Goal: Information Seeking & Learning: Learn about a topic

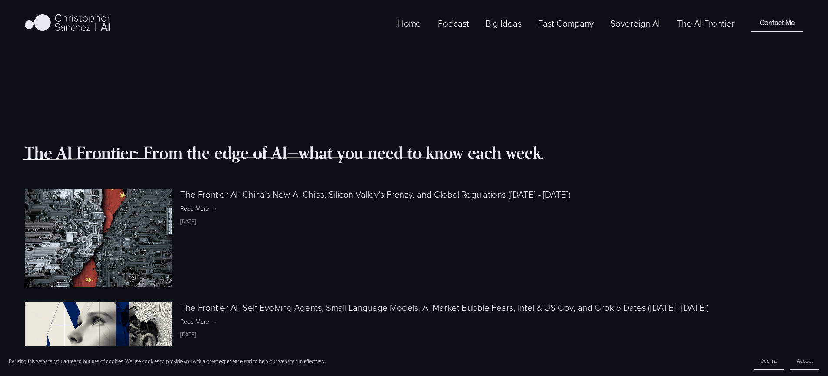
scroll to position [927, 0]
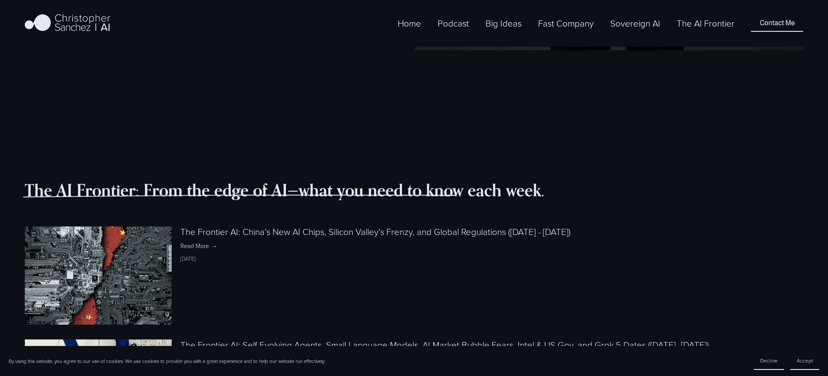
click at [128, 202] on img at bounding box center [98, 275] width 147 height 147
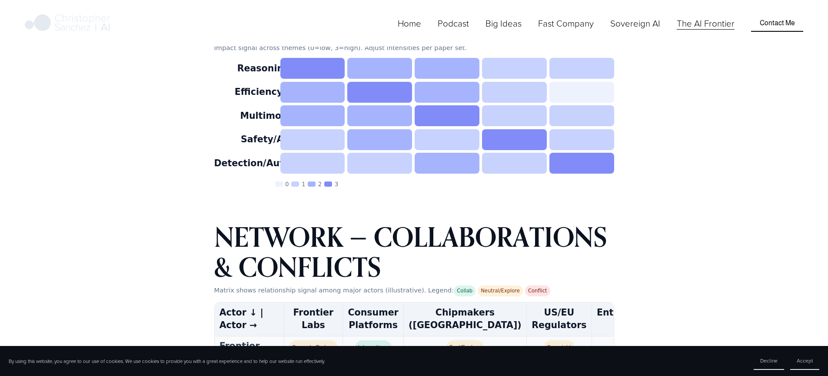
scroll to position [4995, 0]
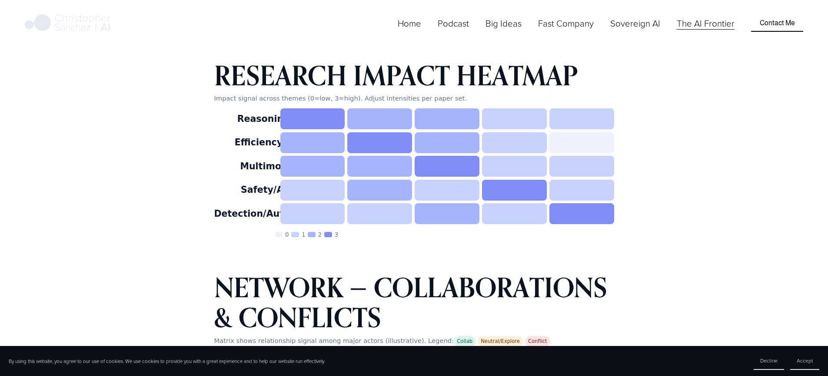
drag, startPoint x: 324, startPoint y: 175, endPoint x: 118, endPoint y: 130, distance: 211.5
copy div "Disclaimer, Methodology & Fact-Checking Protocol – The Frontier AI Not Investme…"
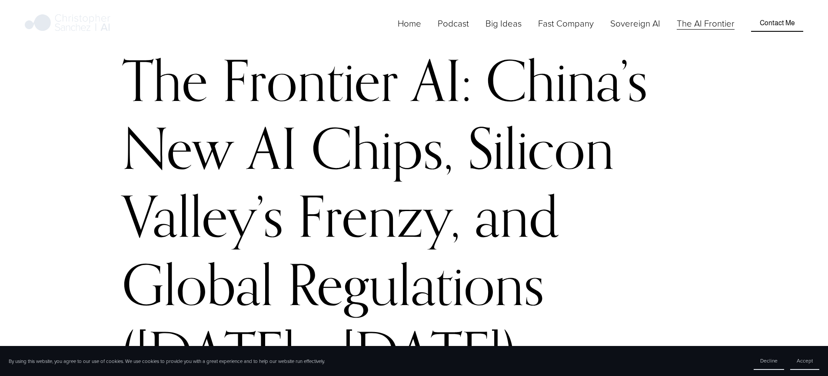
scroll to position [58, 0]
click at [695, 30] on link "The AI Frontier" at bounding box center [706, 23] width 58 height 14
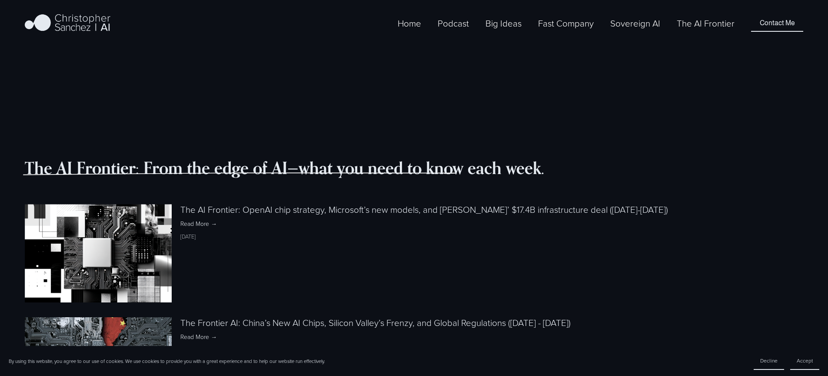
scroll to position [949, 0]
click at [128, 179] on img at bounding box center [98, 252] width 147 height 147
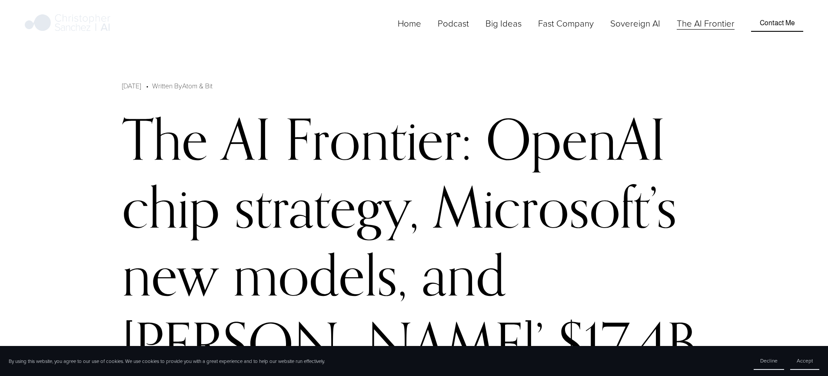
click at [181, 34] on div "Home Podcast Big Ideas BI 2024 Fast Company" at bounding box center [380, 24] width 710 height 22
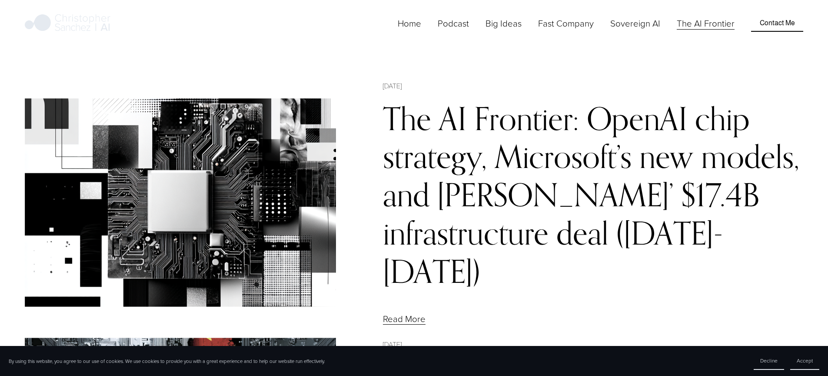
click at [575, 145] on link "The AI Frontier: OpenAI chip strategy, Microsoft’s new models, and [PERSON_NAME…" at bounding box center [591, 194] width 417 height 191
